Goal: Check status: Check status

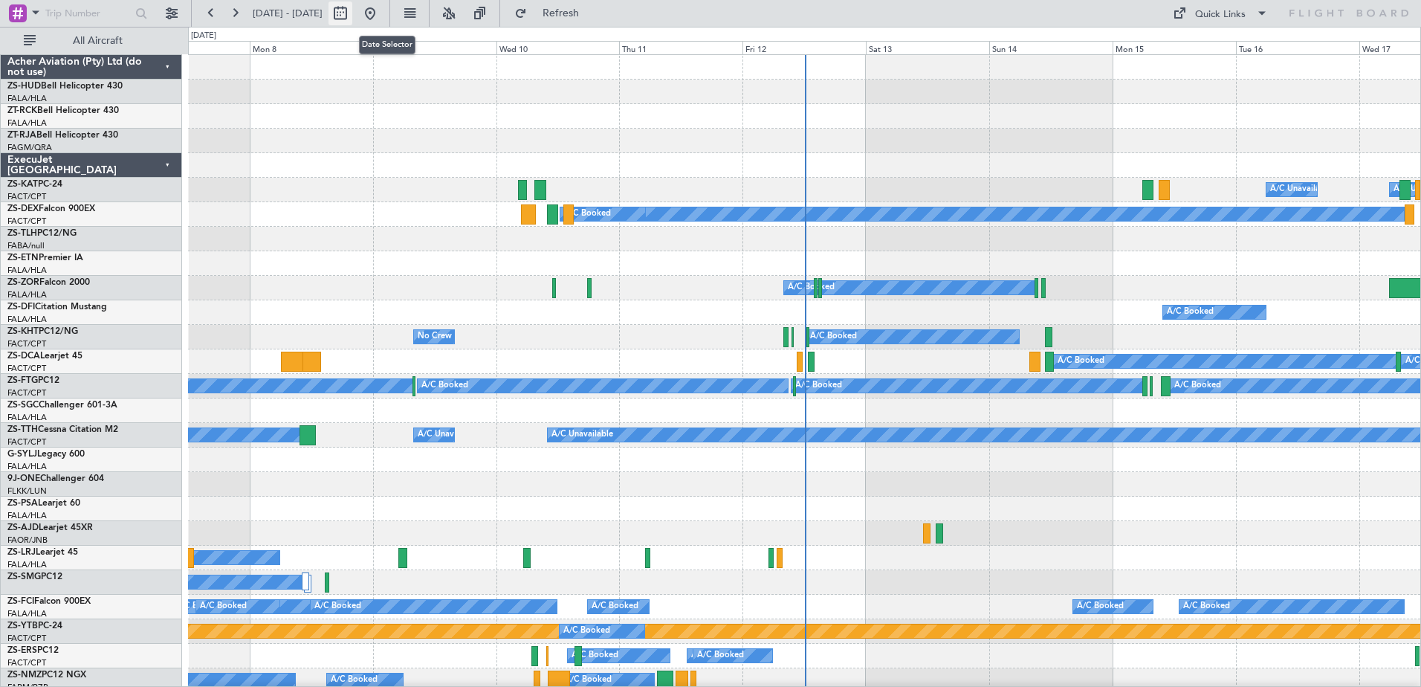
click at [352, 19] on button at bounding box center [340, 13] width 24 height 24
select select "9"
select select "2025"
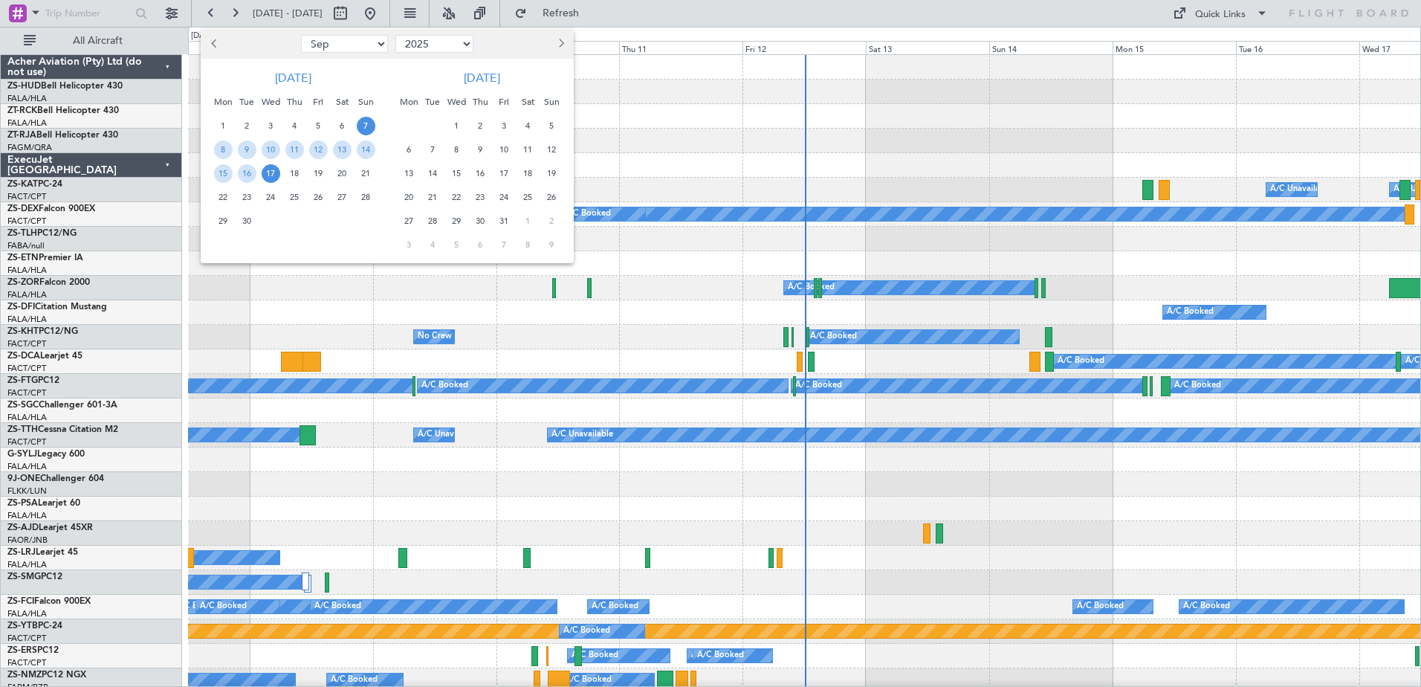
click at [272, 178] on span "17" at bounding box center [271, 173] width 19 height 19
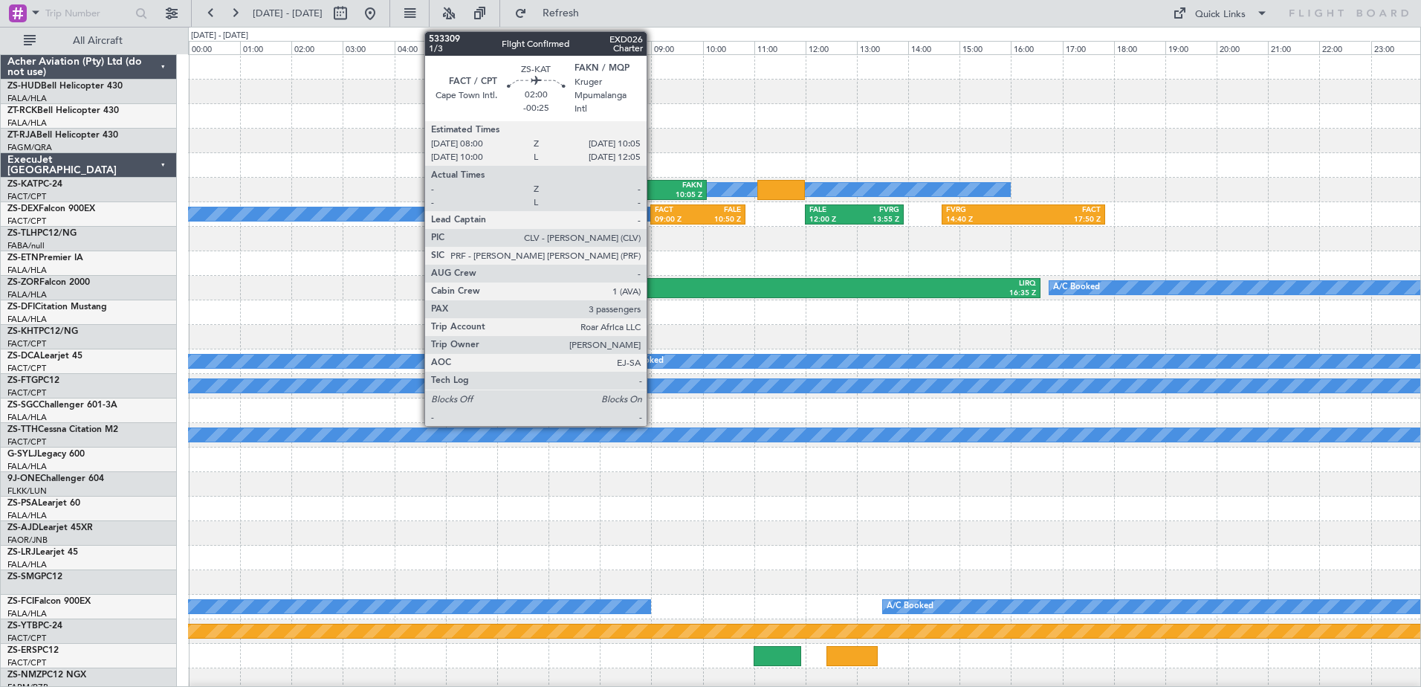
click at [653, 182] on div "FAKN" at bounding box center [676, 186] width 49 height 10
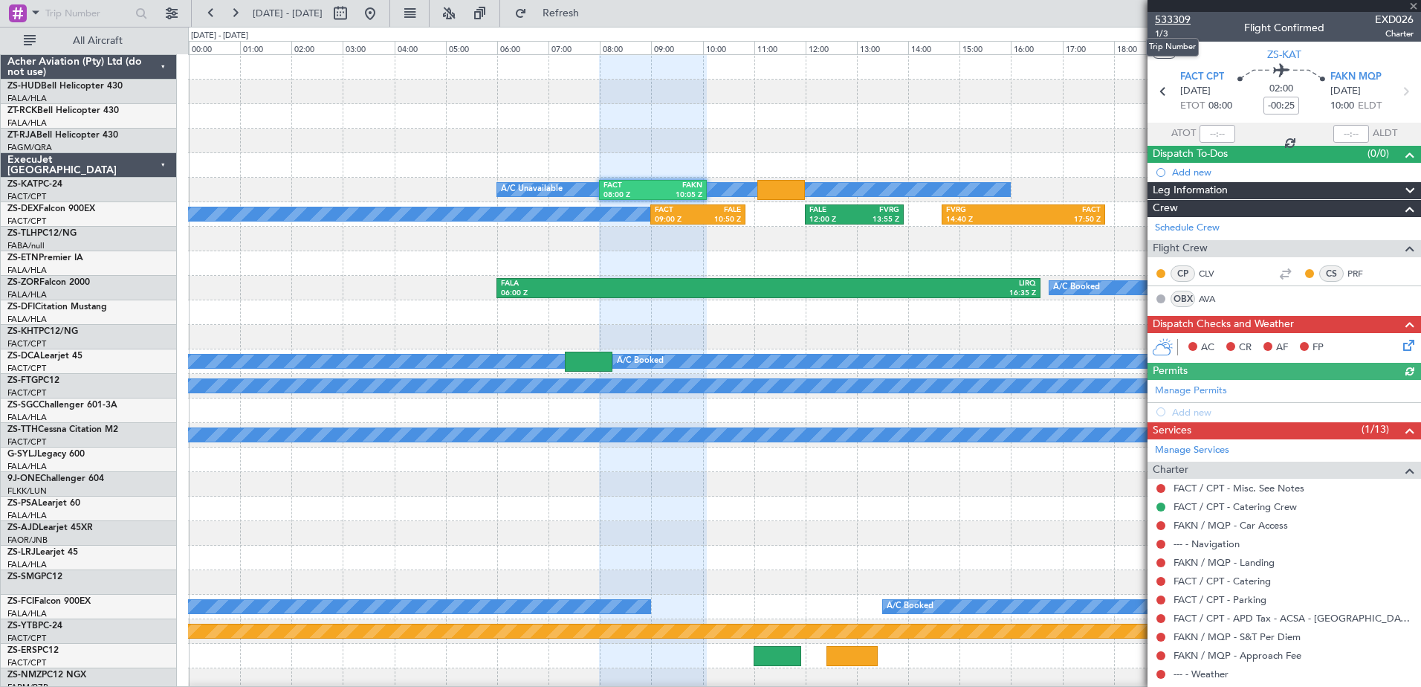
click at [1170, 16] on span "533309" at bounding box center [1173, 20] width 36 height 16
click at [1415, 7] on span at bounding box center [1413, 6] width 15 height 13
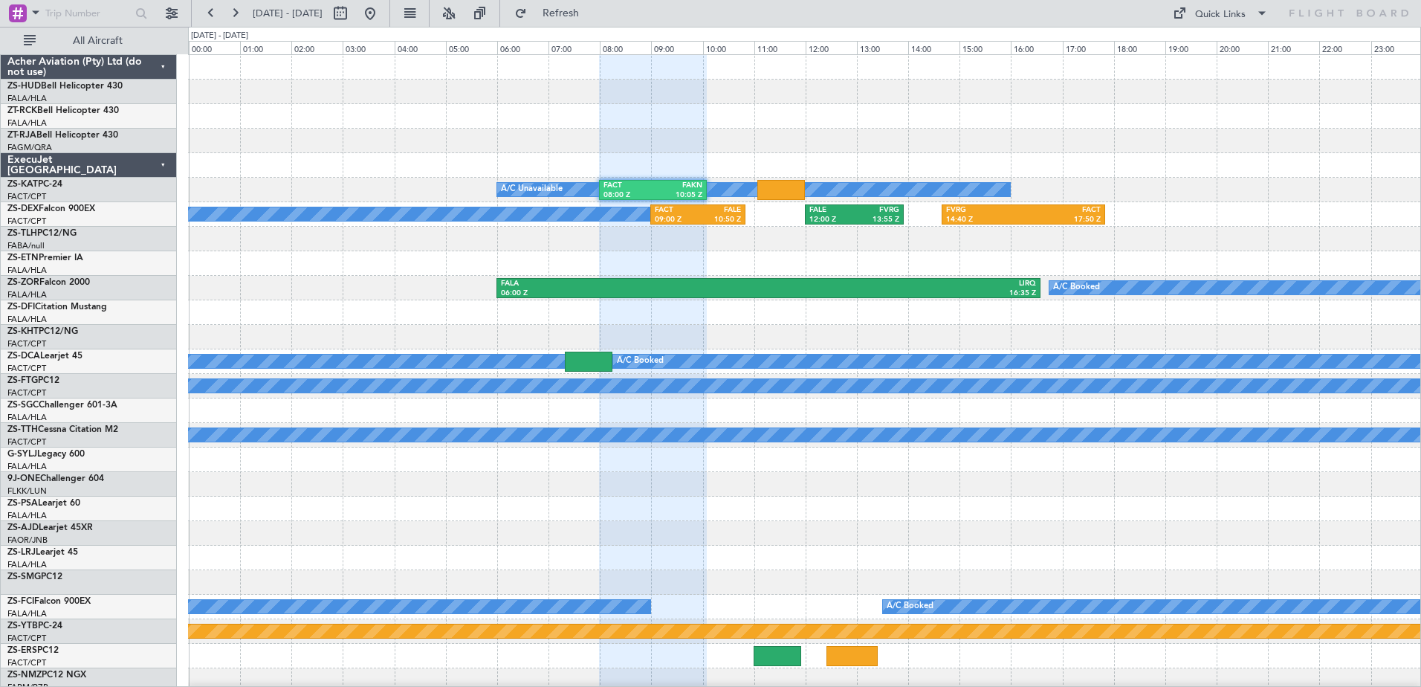
type input "0"
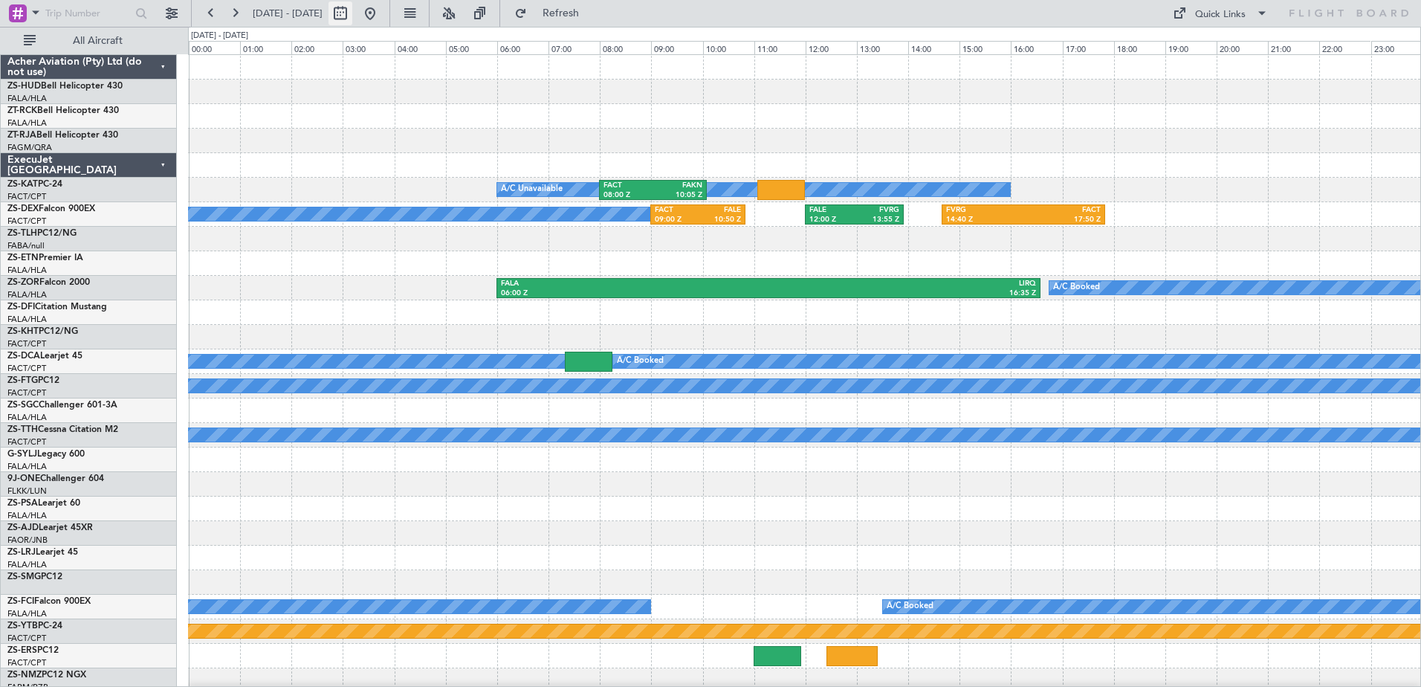
click at [352, 12] on button at bounding box center [340, 13] width 24 height 24
select select "9"
select select "2025"
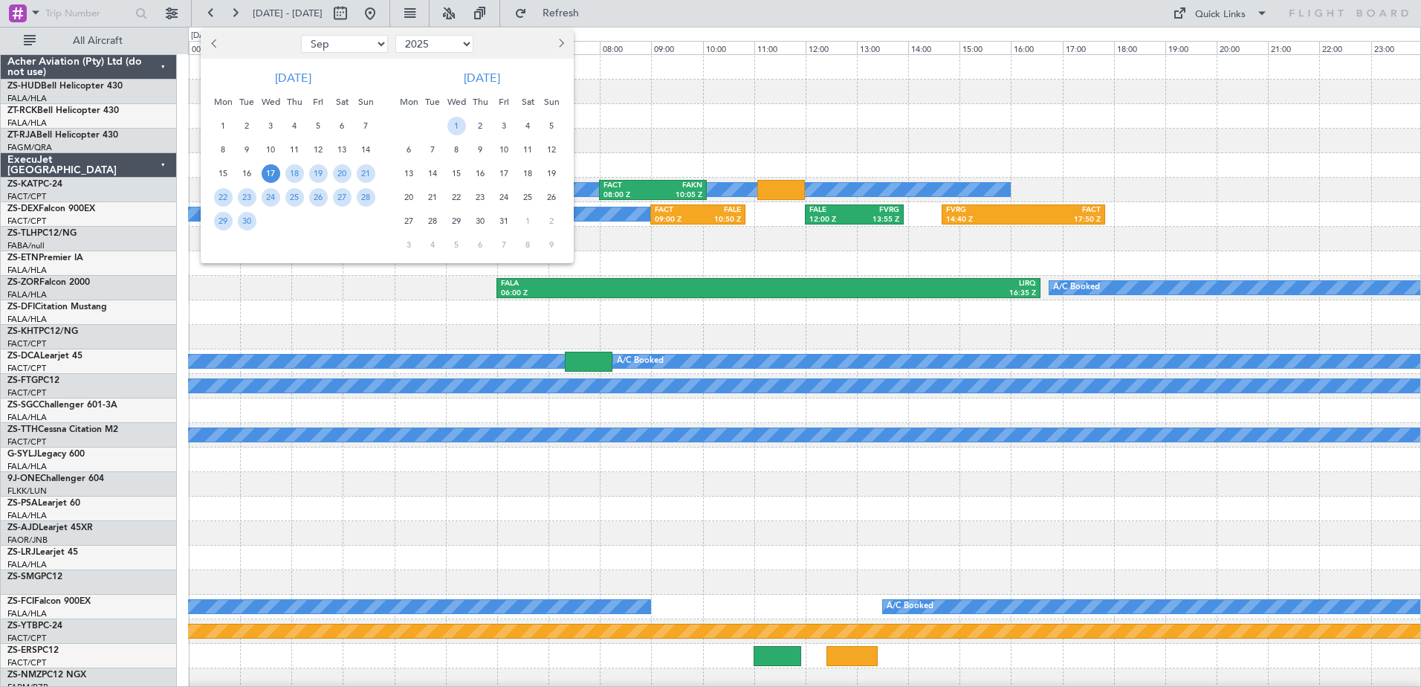
click at [431, 150] on span "7" at bounding box center [433, 149] width 19 height 19
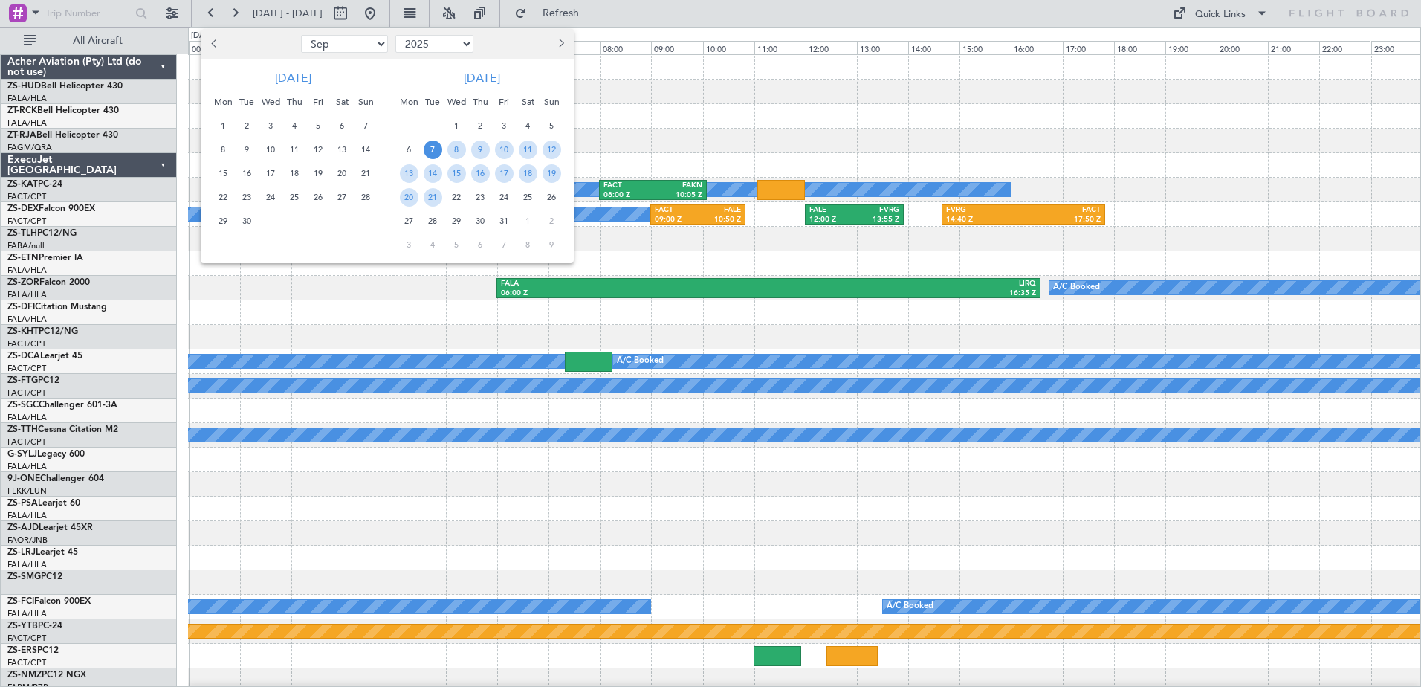
click at [431, 150] on span "7" at bounding box center [433, 149] width 19 height 19
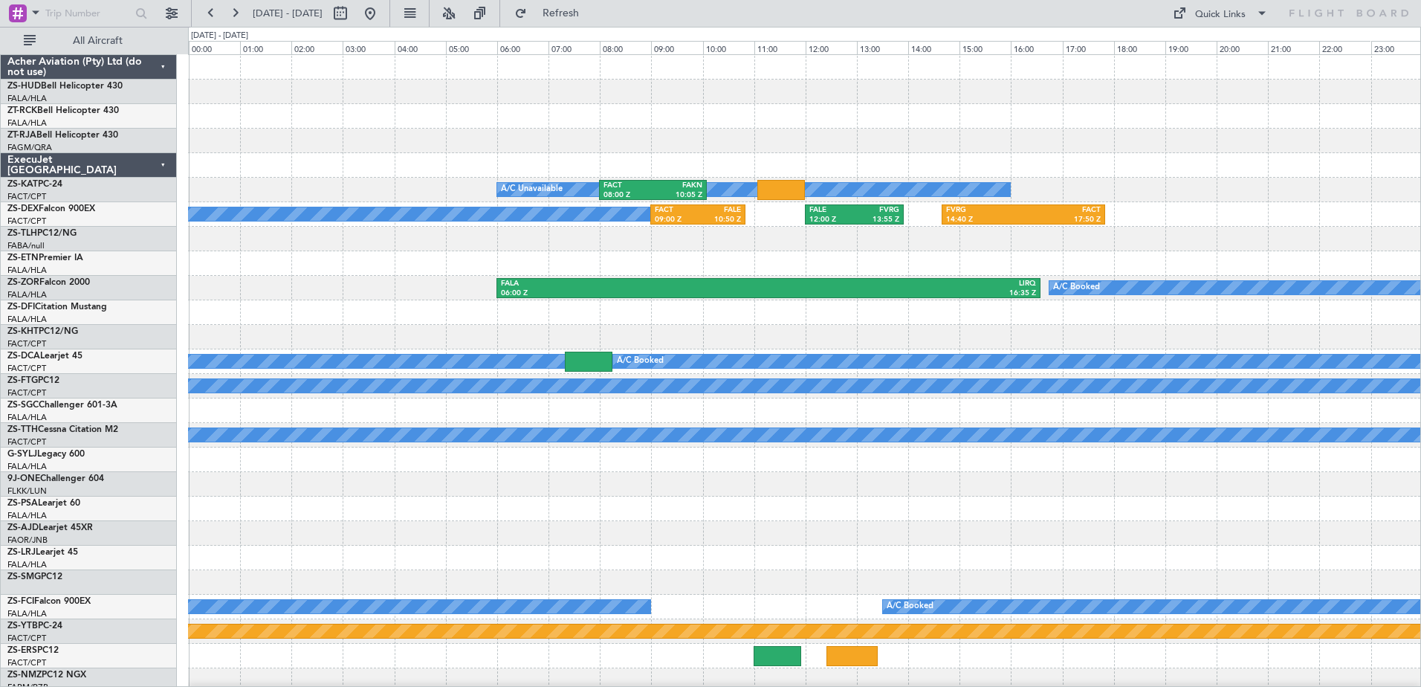
select select "10"
